Goal: Task Accomplishment & Management: Manage account settings

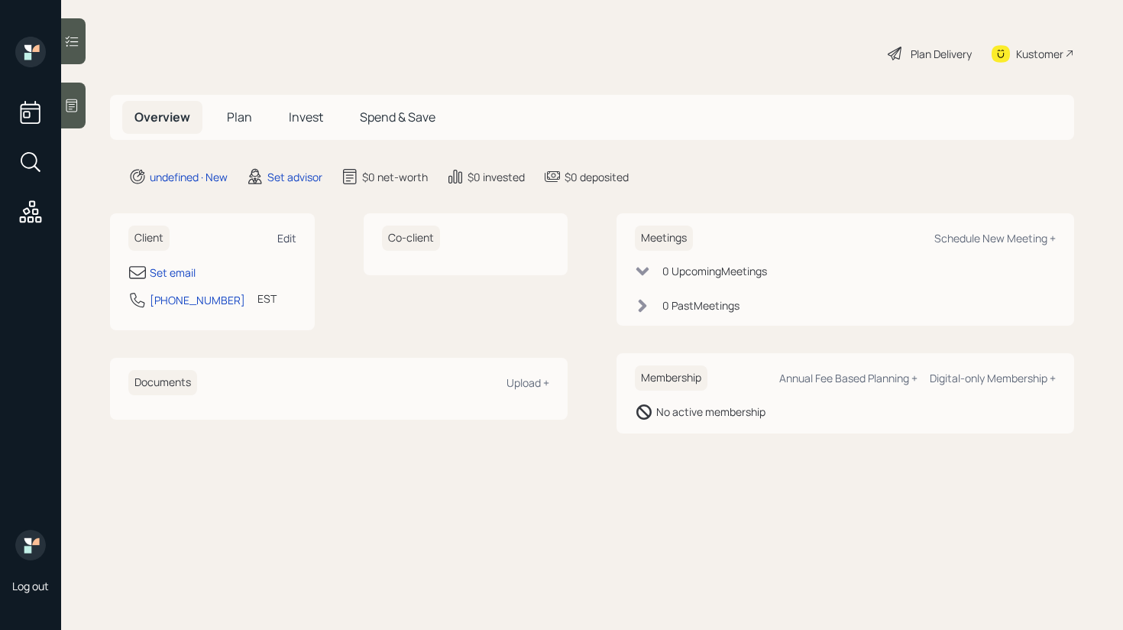
click at [285, 241] on div "Edit" at bounding box center [286, 238] width 19 height 15
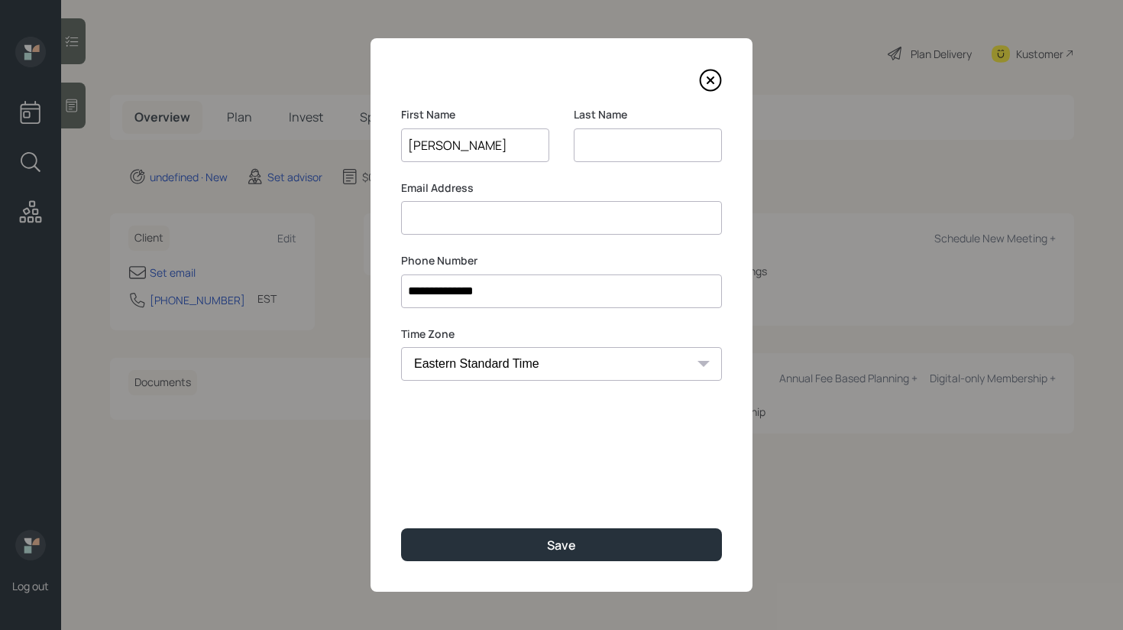
type input "[PERSON_NAME]"
type input "M"
click at [493, 219] on input at bounding box center [561, 218] width 321 height 34
click at [445, 222] on input "[EMAIL_ADDRESS][DOMAIN_NAME]" at bounding box center [561, 218] width 321 height 34
click at [641, 215] on input "[EMAIL_ADDRESS][DOMAIN_NAME]" at bounding box center [561, 218] width 321 height 34
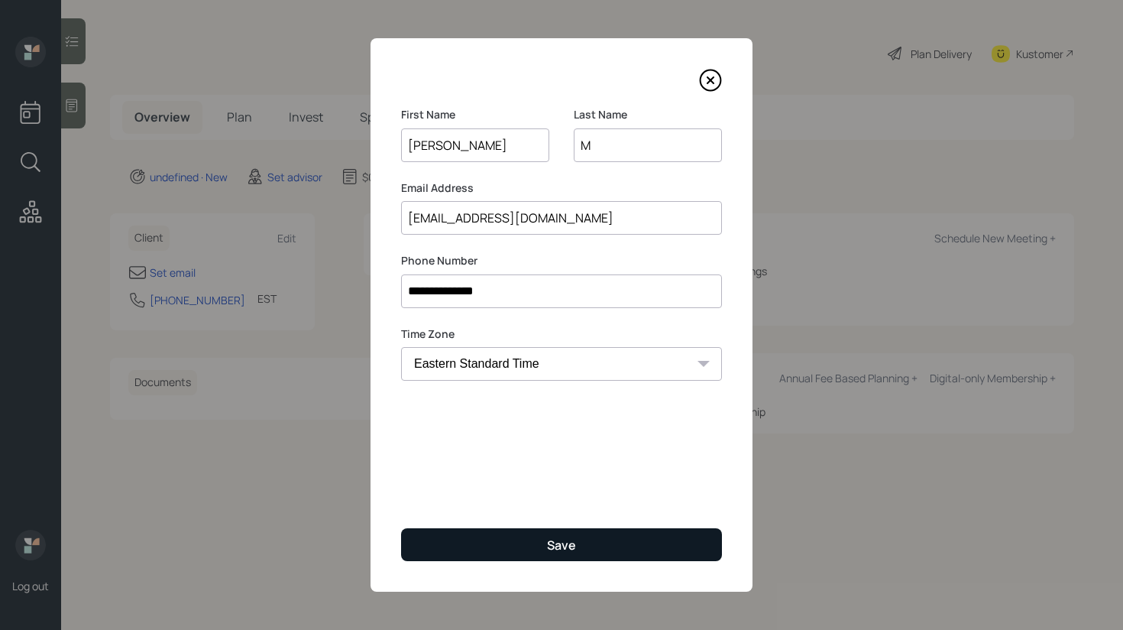
type input "[EMAIL_ADDRESS][DOMAIN_NAME]"
click at [529, 546] on button "Save" at bounding box center [561, 544] width 321 height 33
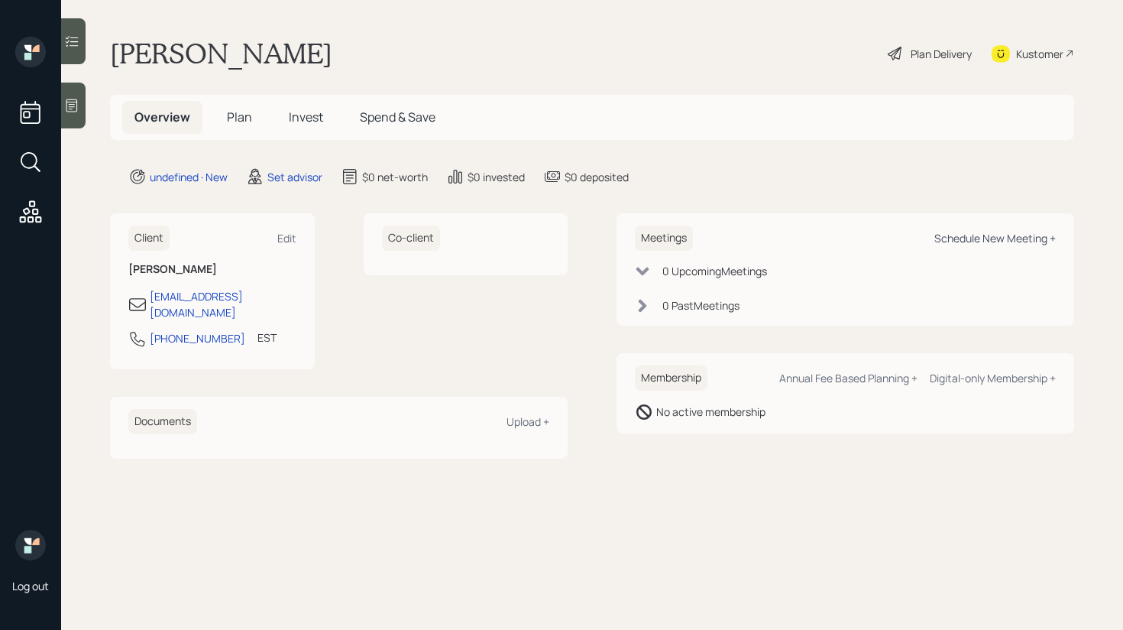
click at [979, 235] on div "Schedule New Meeting +" at bounding box center [994, 238] width 121 height 15
select select "round-[PERSON_NAME]"
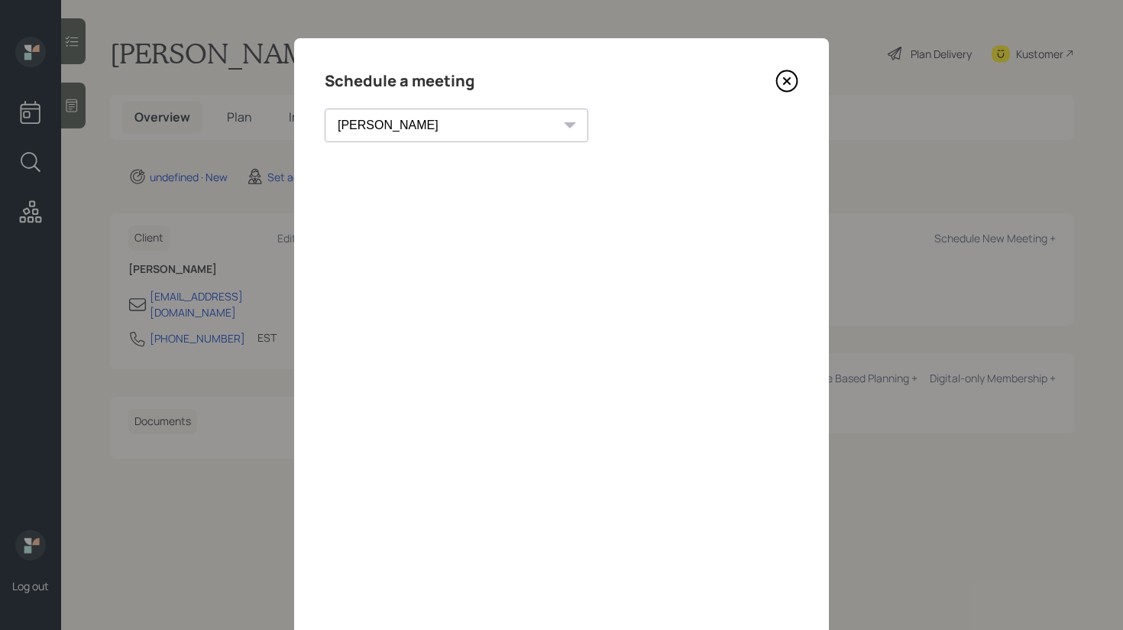
click at [779, 84] on icon at bounding box center [787, 81] width 23 height 23
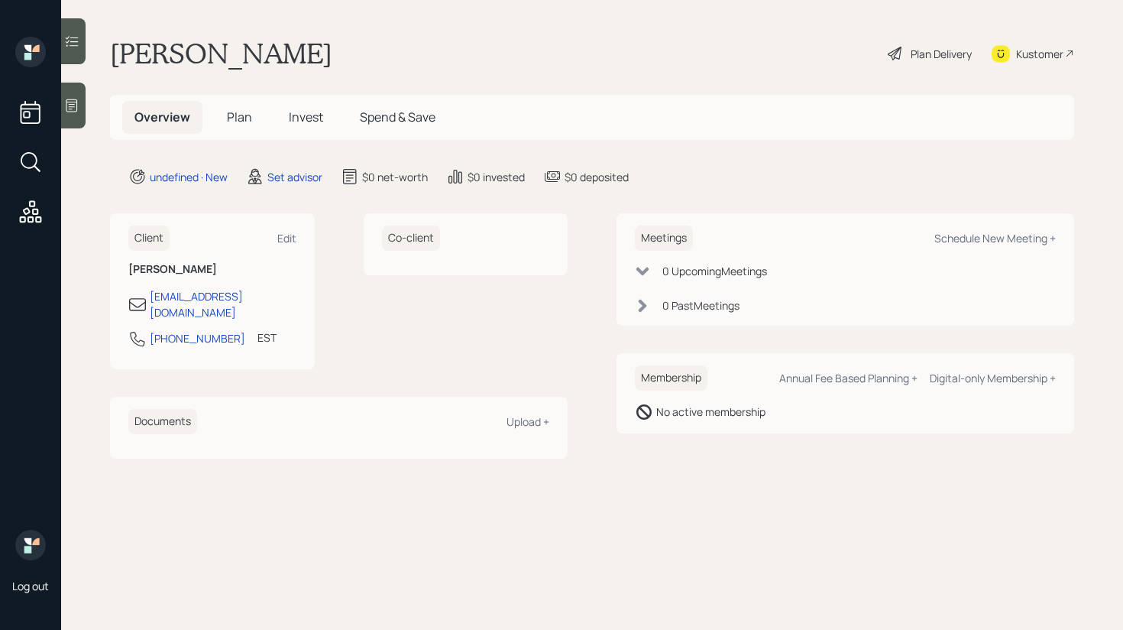
click at [66, 107] on icon at bounding box center [71, 105] width 11 height 13
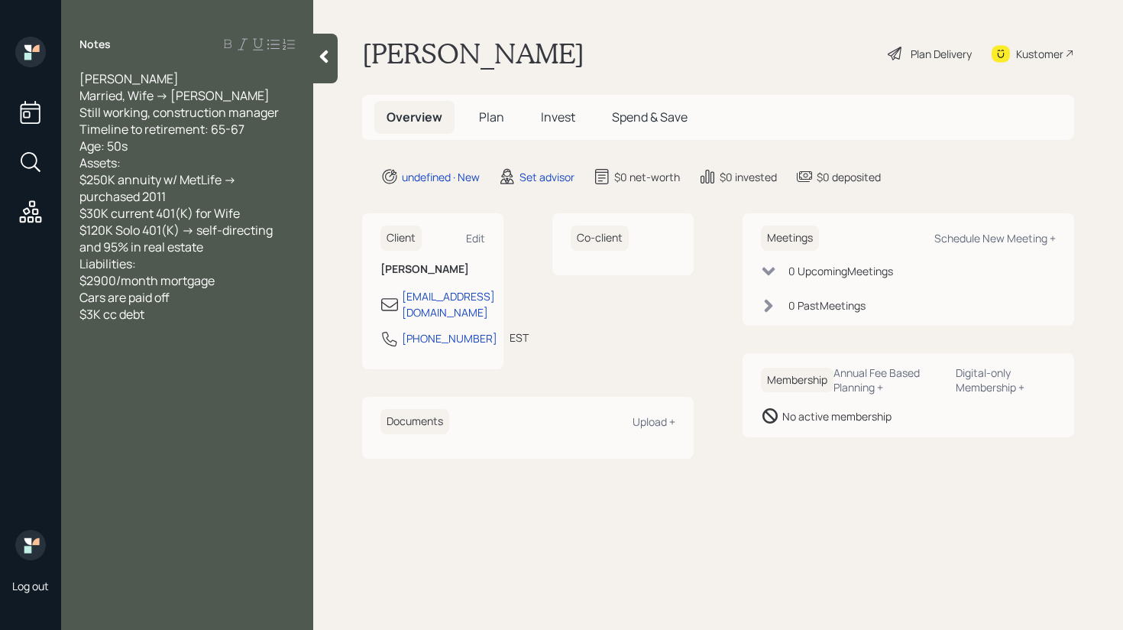
click at [300, 56] on div "Notes [PERSON_NAME] Married, Wife -> [PERSON_NAME] working, construction manage…" at bounding box center [187, 324] width 252 height 575
click at [316, 56] on div at bounding box center [325, 59] width 24 height 50
